Goal: Transaction & Acquisition: Purchase product/service

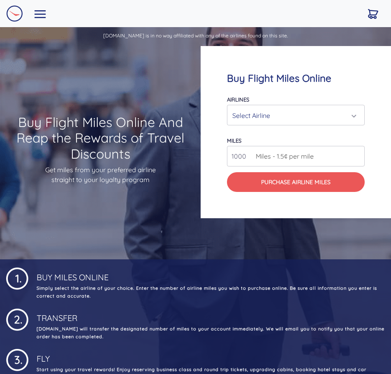
click at [293, 115] on div "Select Airline" at bounding box center [293, 116] width 122 height 16
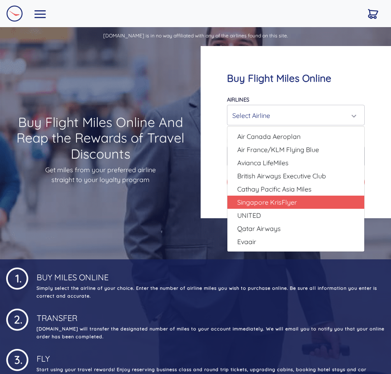
click at [284, 203] on span "Singapore KrisFlyer" at bounding box center [267, 202] width 60 height 10
select select "Singapore KrisFlyer"
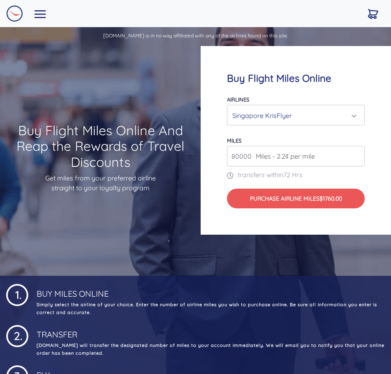
click at [254, 155] on span "Miles - 2.2¢ per mile" at bounding box center [282, 156] width 63 height 10
click at [290, 154] on span "Miles - 2.2¢ per mile" at bounding box center [282, 156] width 63 height 10
drag, startPoint x: 305, startPoint y: 159, endPoint x: 292, endPoint y: 159, distance: 13.6
click at [304, 159] on span "Miles - 2.2¢ per mile" at bounding box center [282, 156] width 63 height 10
click at [357, 153] on input "81000" at bounding box center [296, 156] width 138 height 21
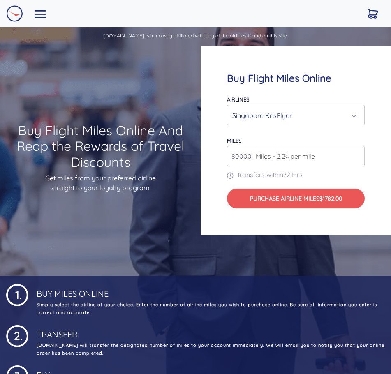
click at [357, 159] on input "80000" at bounding box center [296, 156] width 138 height 21
click at [357, 154] on input "81000" at bounding box center [296, 156] width 138 height 21
click at [357, 154] on input "82000" at bounding box center [296, 156] width 138 height 21
click at [357, 154] on input "83000" at bounding box center [296, 156] width 138 height 21
click at [357, 154] on input "84000" at bounding box center [296, 156] width 138 height 21
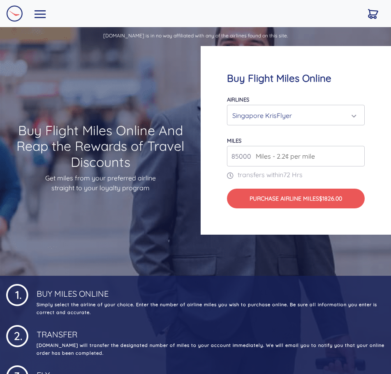
click at [357, 154] on input "85000" at bounding box center [296, 156] width 138 height 21
type input "84000"
click at [357, 160] on input "84000" at bounding box center [296, 156] width 138 height 21
click at [320, 130] on form "Airlines Air Canada Aeroplan Air France/KLM Flying Blue Avianca LifeMiles Briti…" at bounding box center [296, 151] width 138 height 114
click at [338, 160] on input "84000" at bounding box center [296, 156] width 138 height 21
